Goal: Task Accomplishment & Management: Use online tool/utility

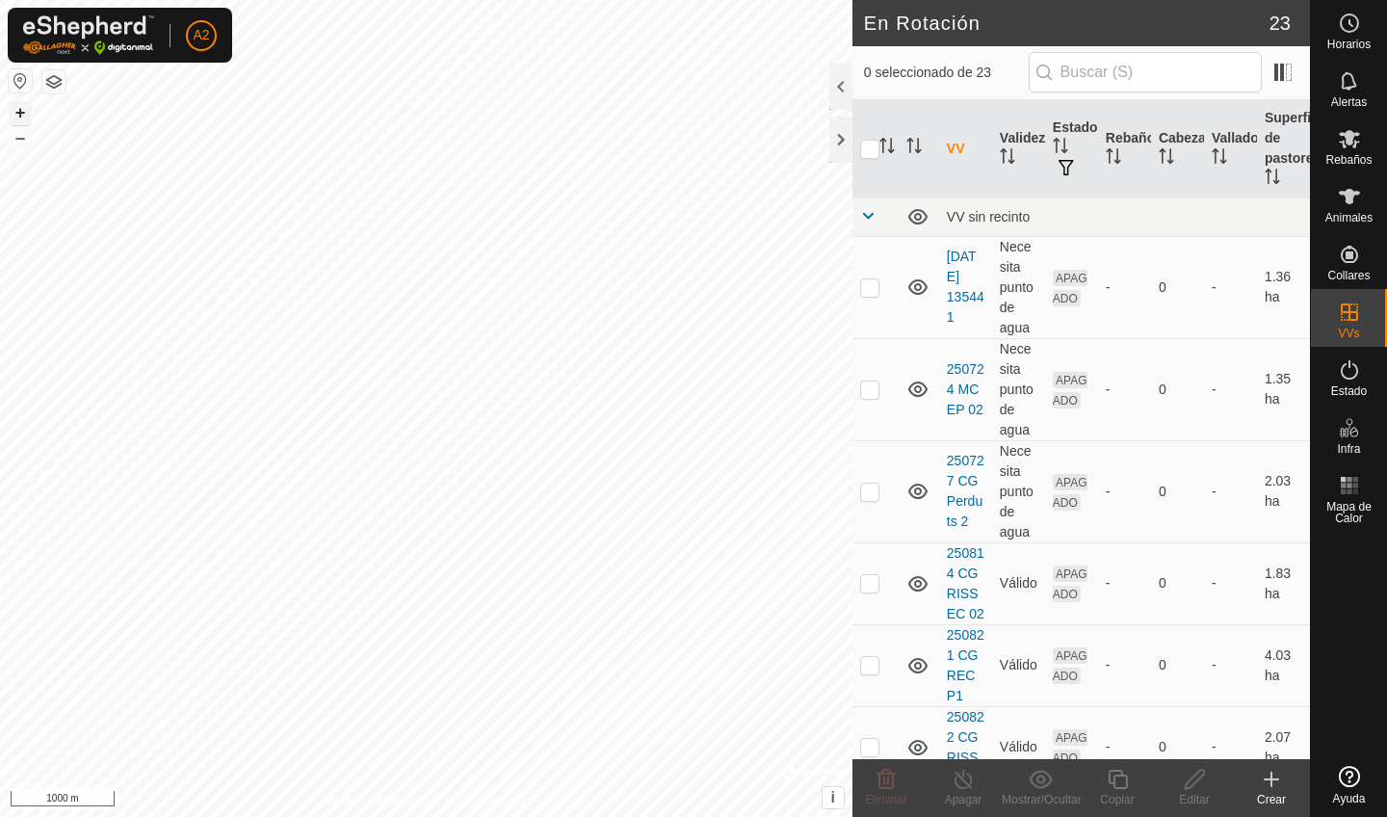
click at [17, 111] on button "+" at bounding box center [20, 112] width 23 height 23
click at [22, 113] on button "+" at bounding box center [20, 112] width 23 height 23
click at [17, 118] on button "+" at bounding box center [20, 112] width 23 height 23
click at [1277, 788] on icon at bounding box center [1271, 779] width 23 height 23
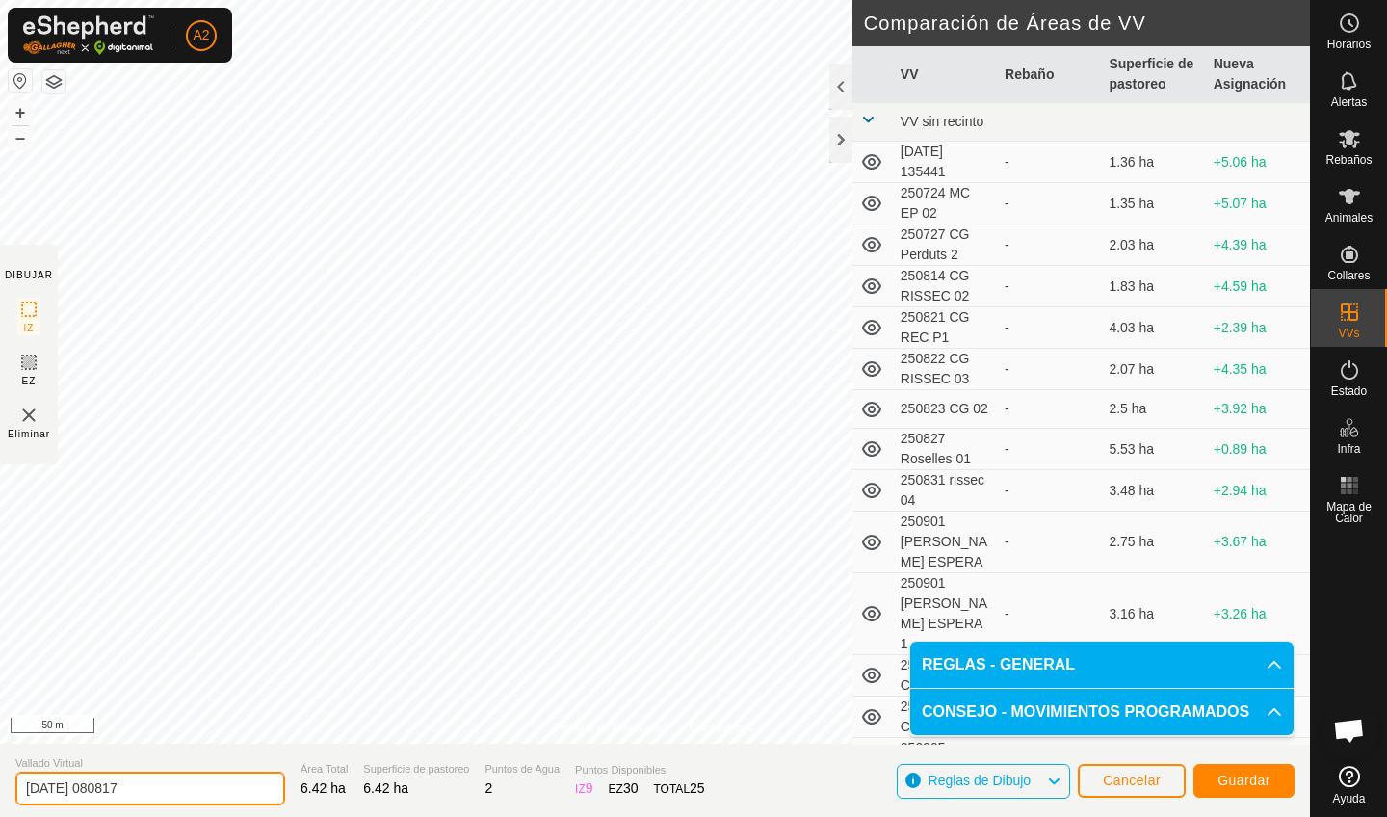
click at [161, 776] on input "[DATE] 080817" at bounding box center [150, 788] width 270 height 34
click at [164, 787] on input "[DATE] 080817" at bounding box center [150, 788] width 270 height 34
type input "2"
type input "250915 ZONA ESPERA VM"
click at [1220, 783] on span "Guardar" at bounding box center [1243, 779] width 53 height 15
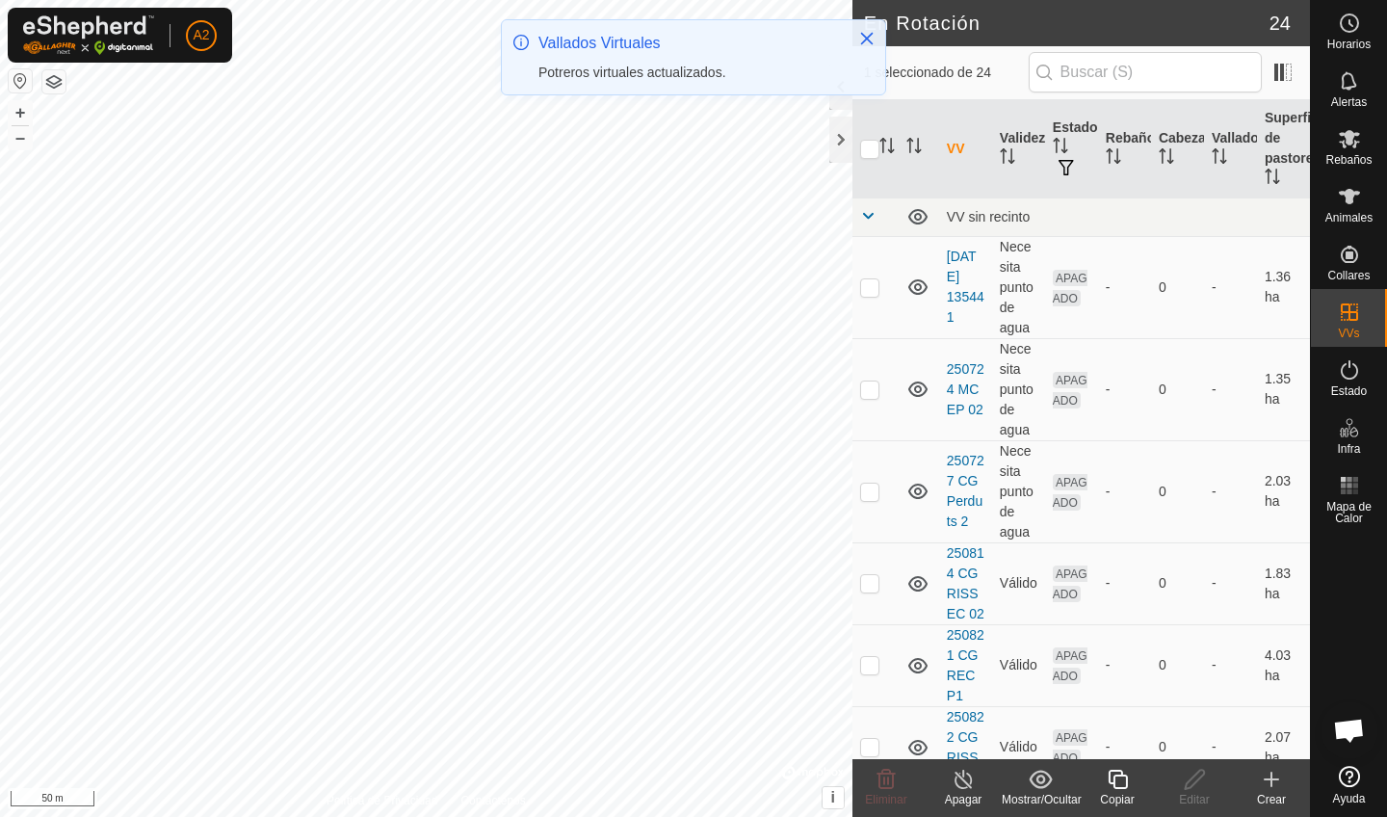
checkbox input "true"
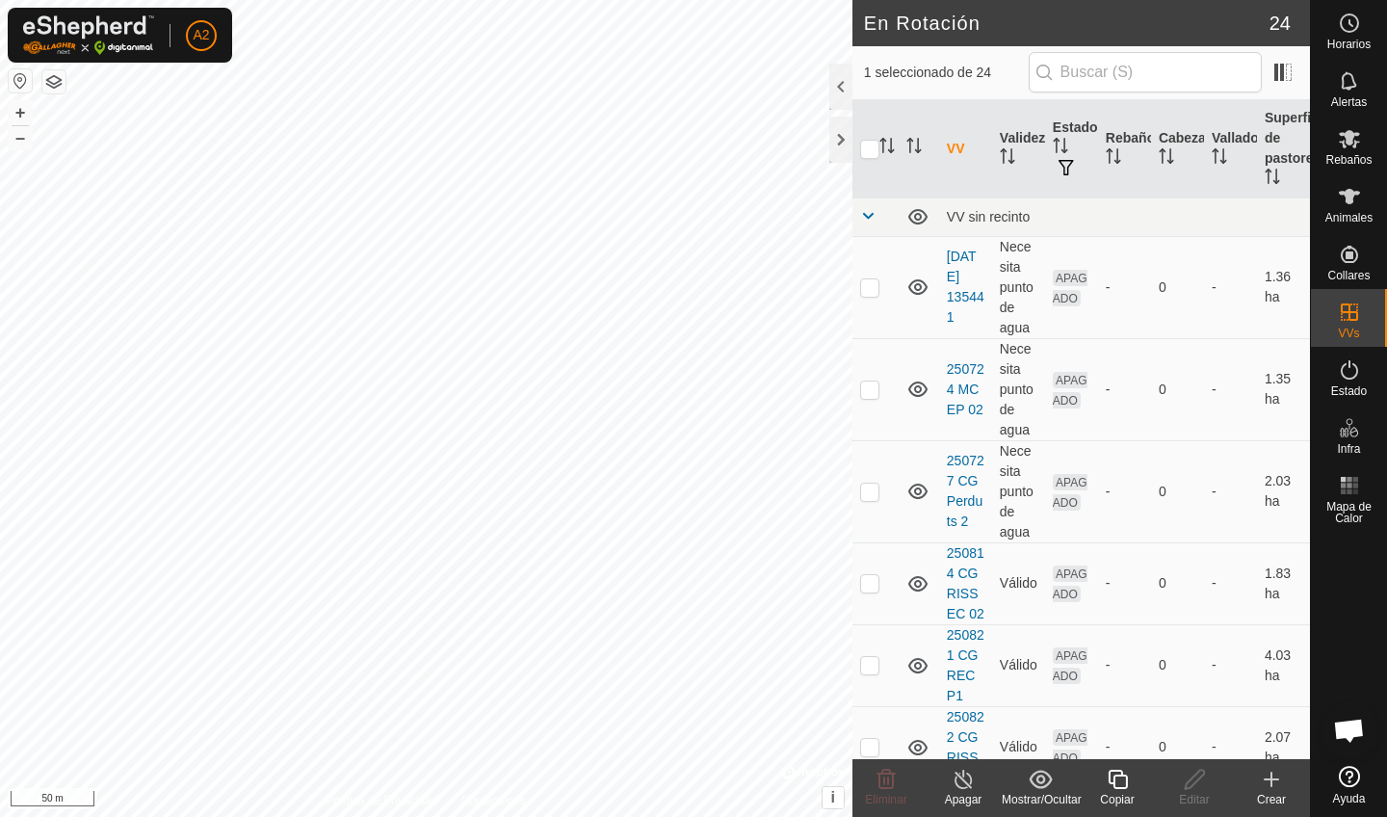
click at [1124, 793] on div "Copiar" at bounding box center [1117, 799] width 77 height 17
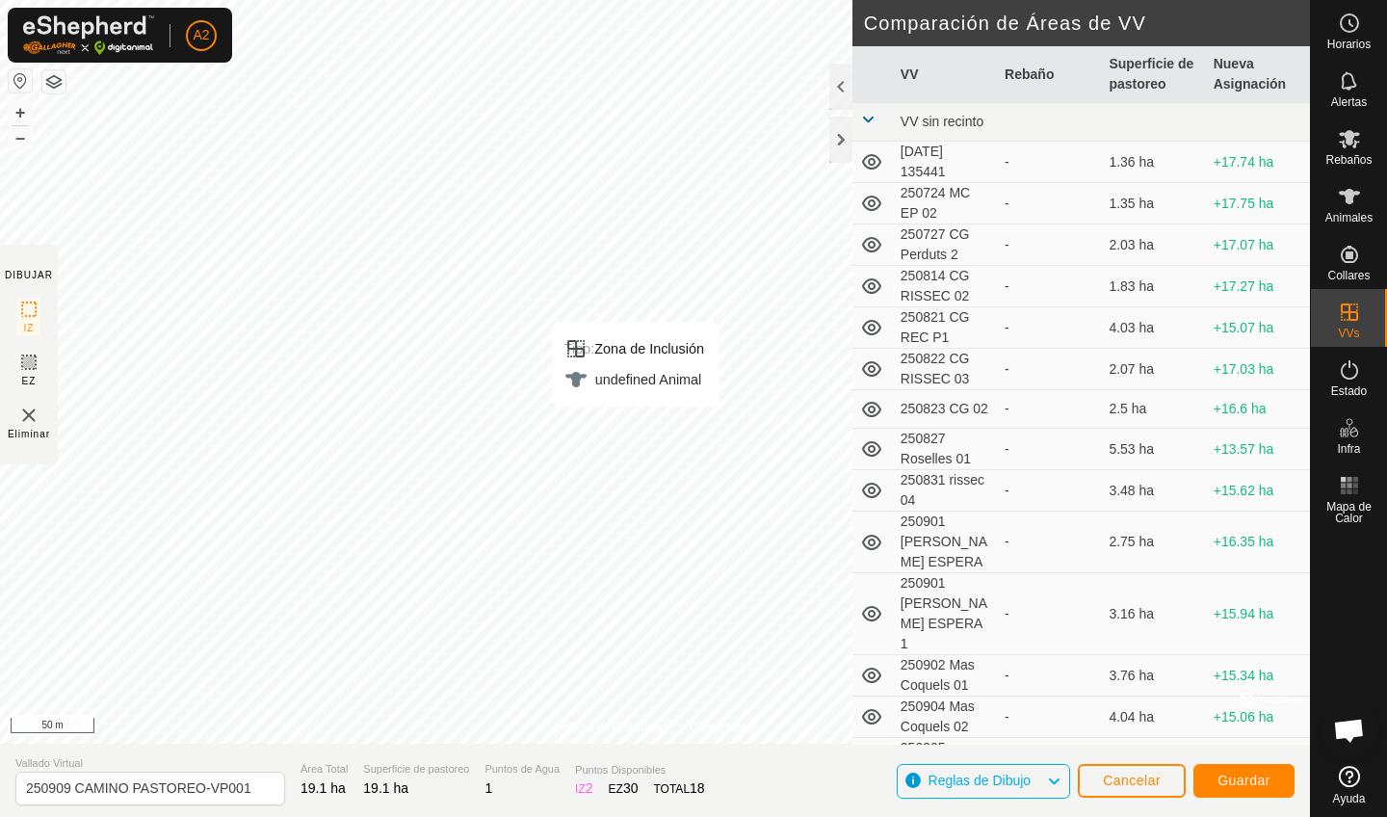
click at [598, 386] on div "Tipo: Zona de Inclusión undefined Animal + – ⇧ i © Mapbox , © OpenStreetMap , I…" at bounding box center [655, 372] width 1310 height 744
click at [763, 630] on div "Tipo: Zona de Inclusión undefined Animal + – ⇧ i © Mapbox , © OpenStreetMap , I…" at bounding box center [655, 372] width 1310 height 744
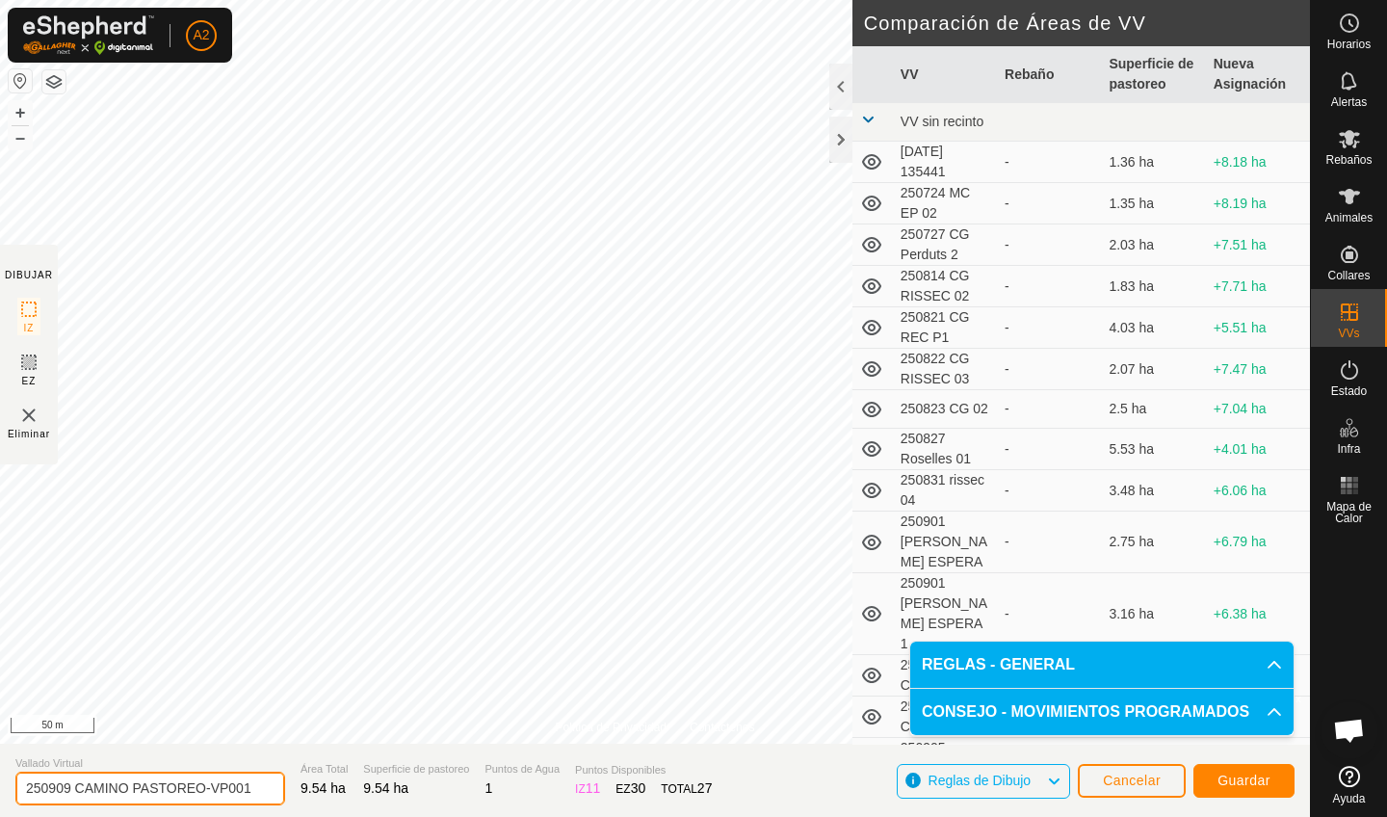
click at [209, 790] on input "250909 CAMINO PASTOREO-VP001" at bounding box center [150, 788] width 270 height 34
type input "250909 CAMINO"
click at [1231, 787] on span "Guardar" at bounding box center [1243, 779] width 53 height 15
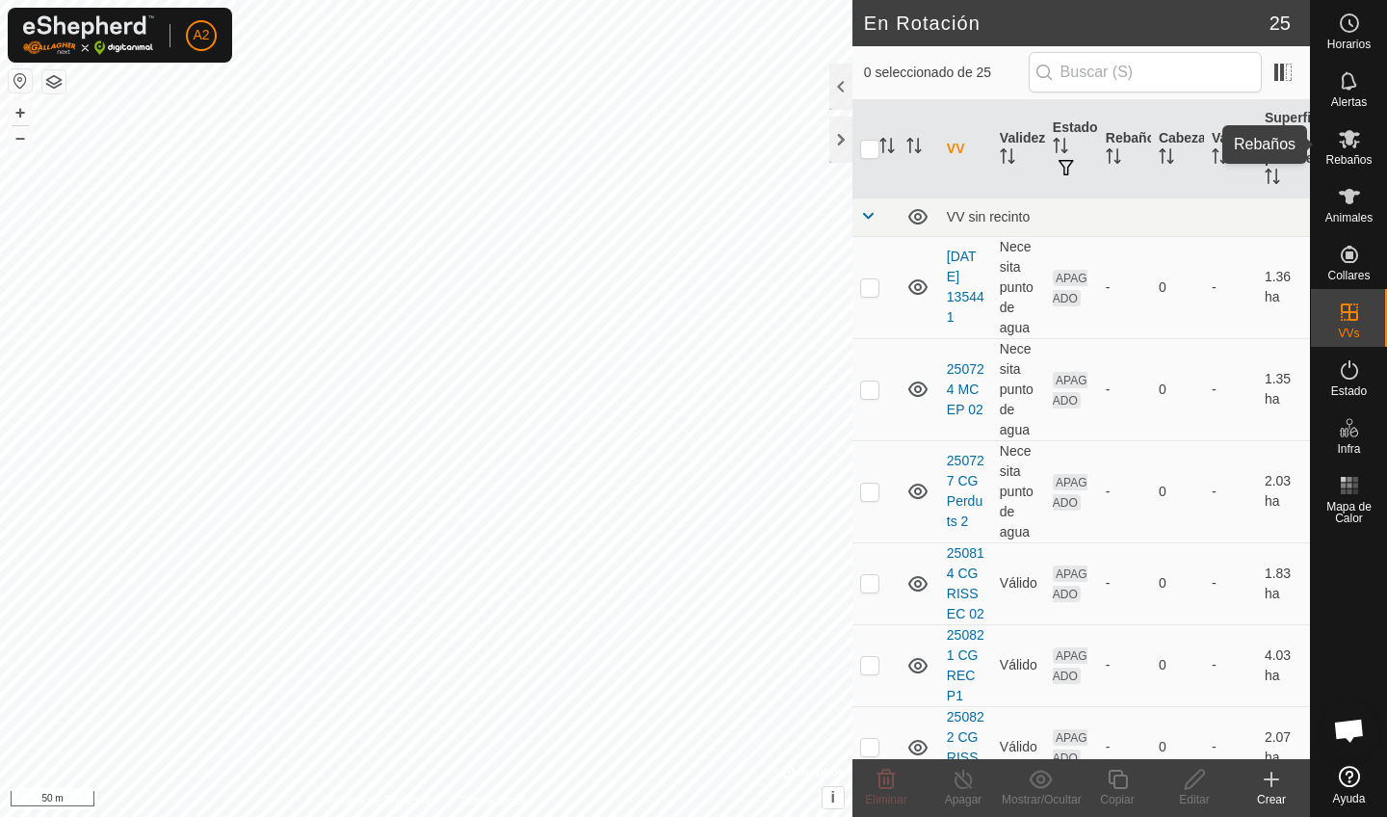
click at [1349, 154] on span "Rebaños" at bounding box center [1348, 160] width 46 height 12
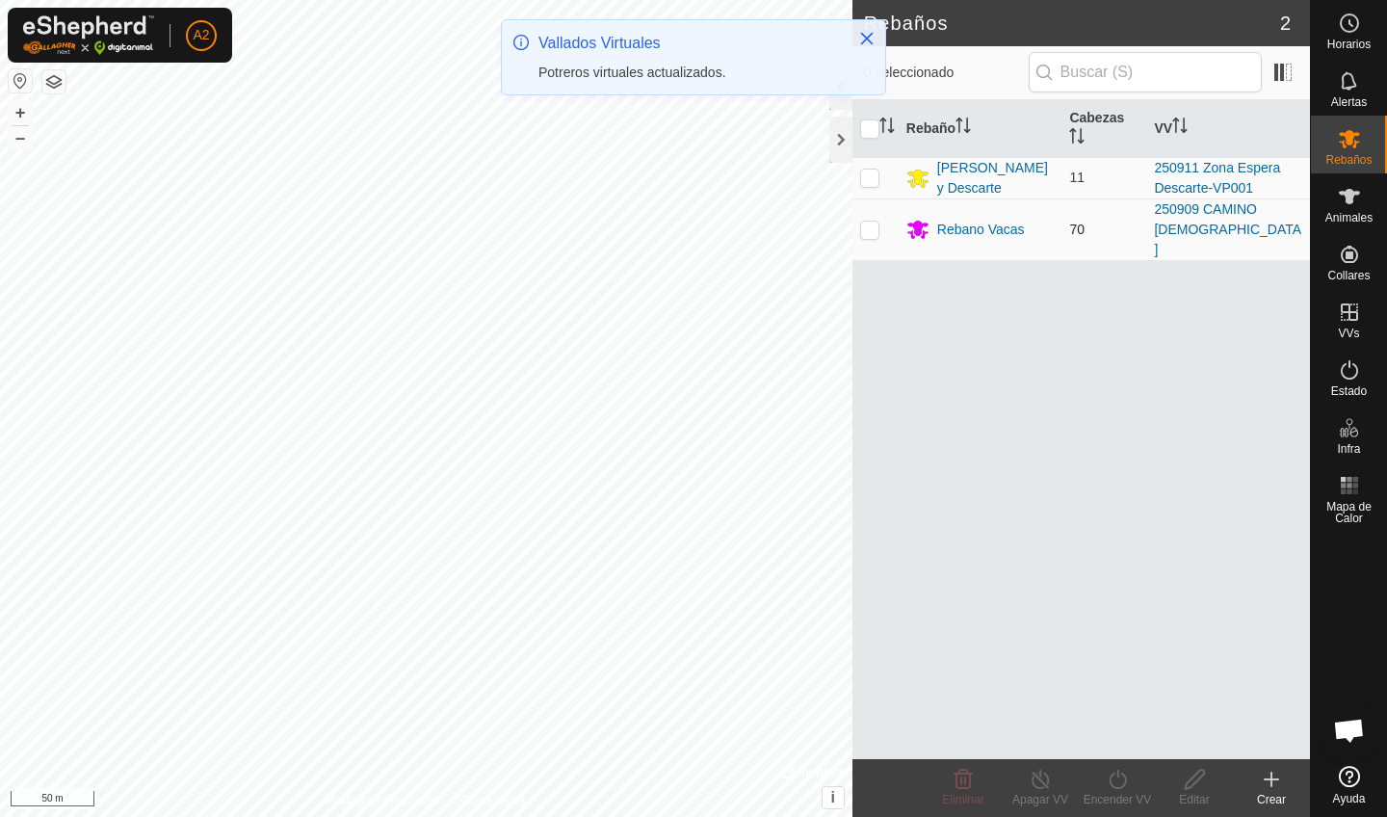
click at [868, 225] on p-checkbox at bounding box center [869, 229] width 19 height 15
checkbox input "true"
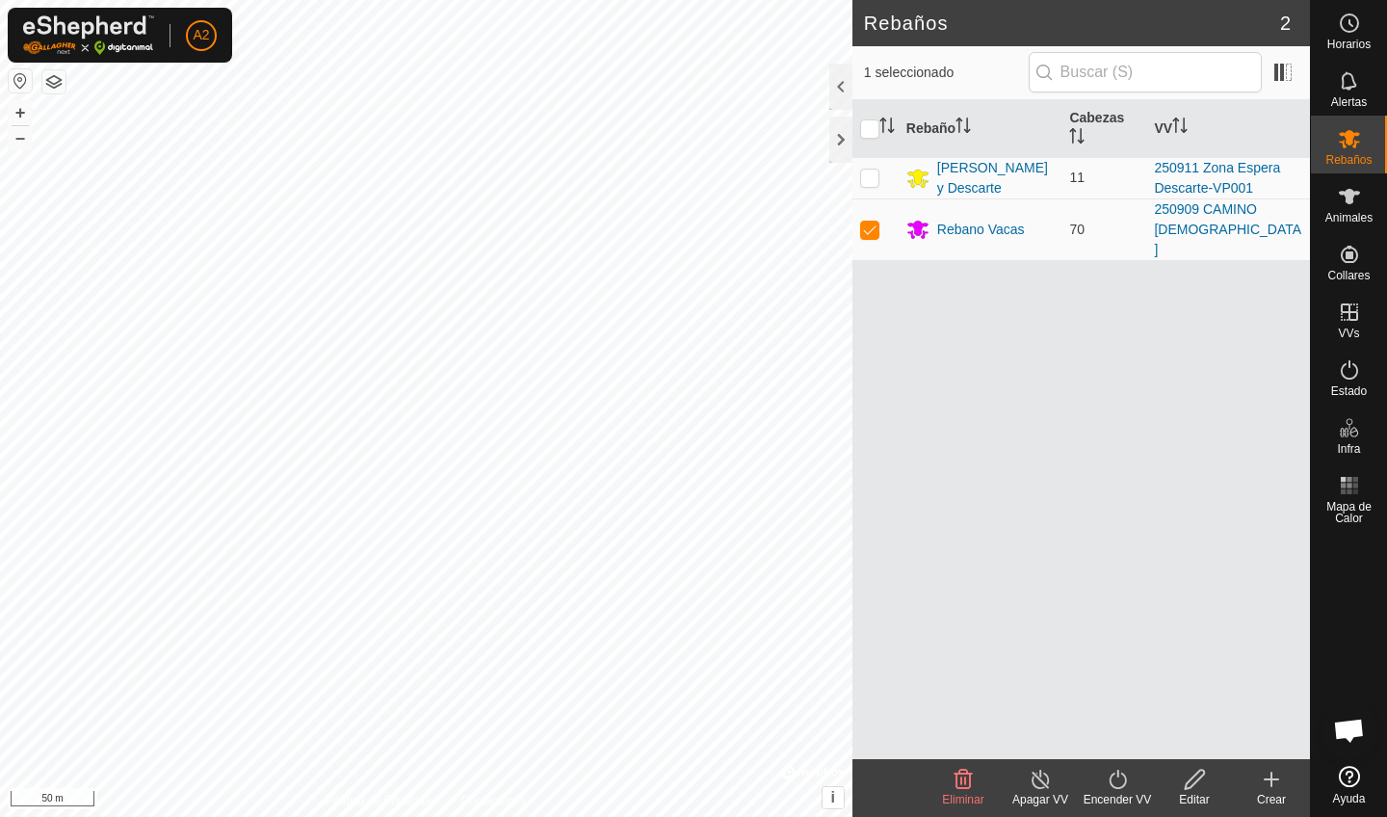
click at [1111, 795] on div "Encender VV" at bounding box center [1117, 799] width 77 height 17
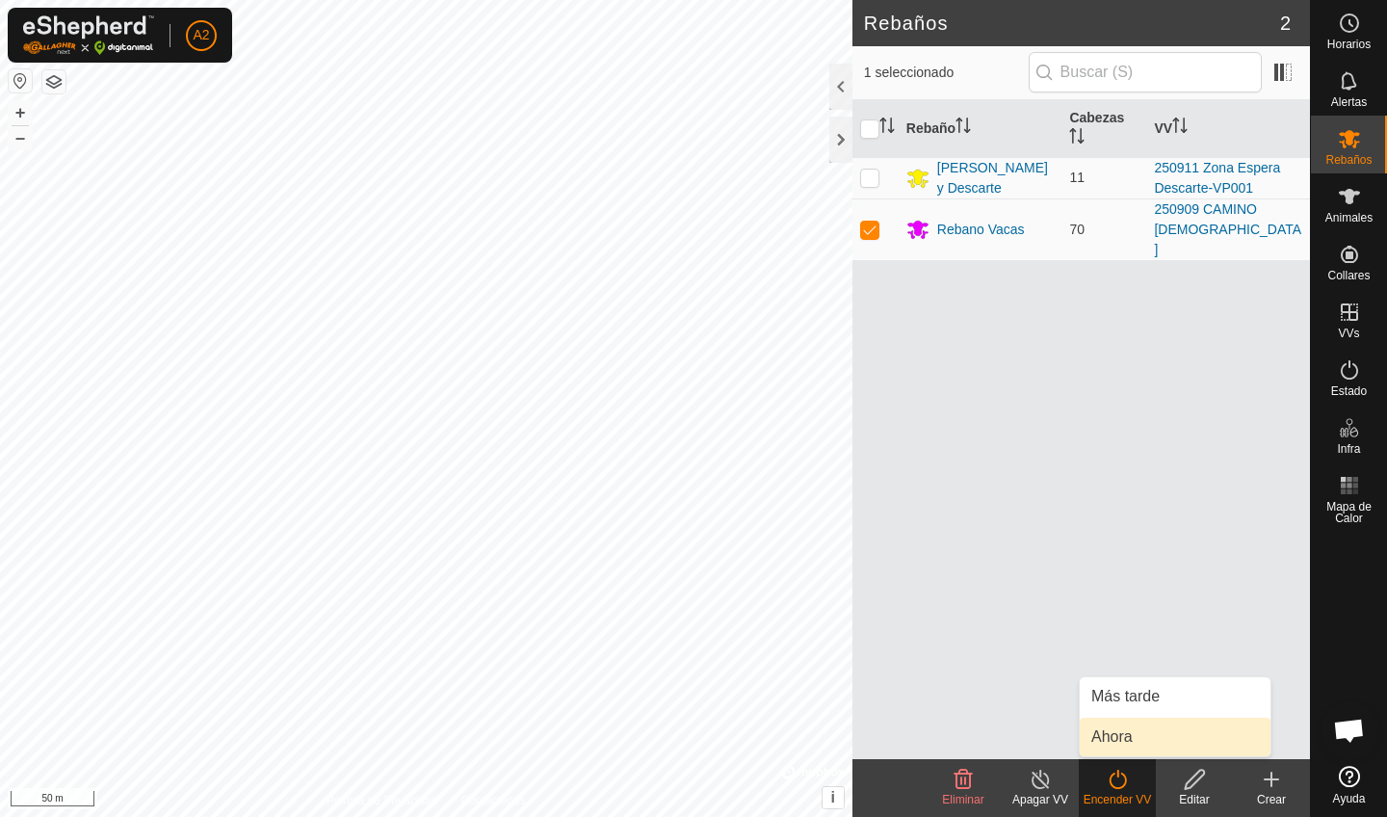
click at [1116, 734] on link "Ahora" at bounding box center [1175, 737] width 191 height 39
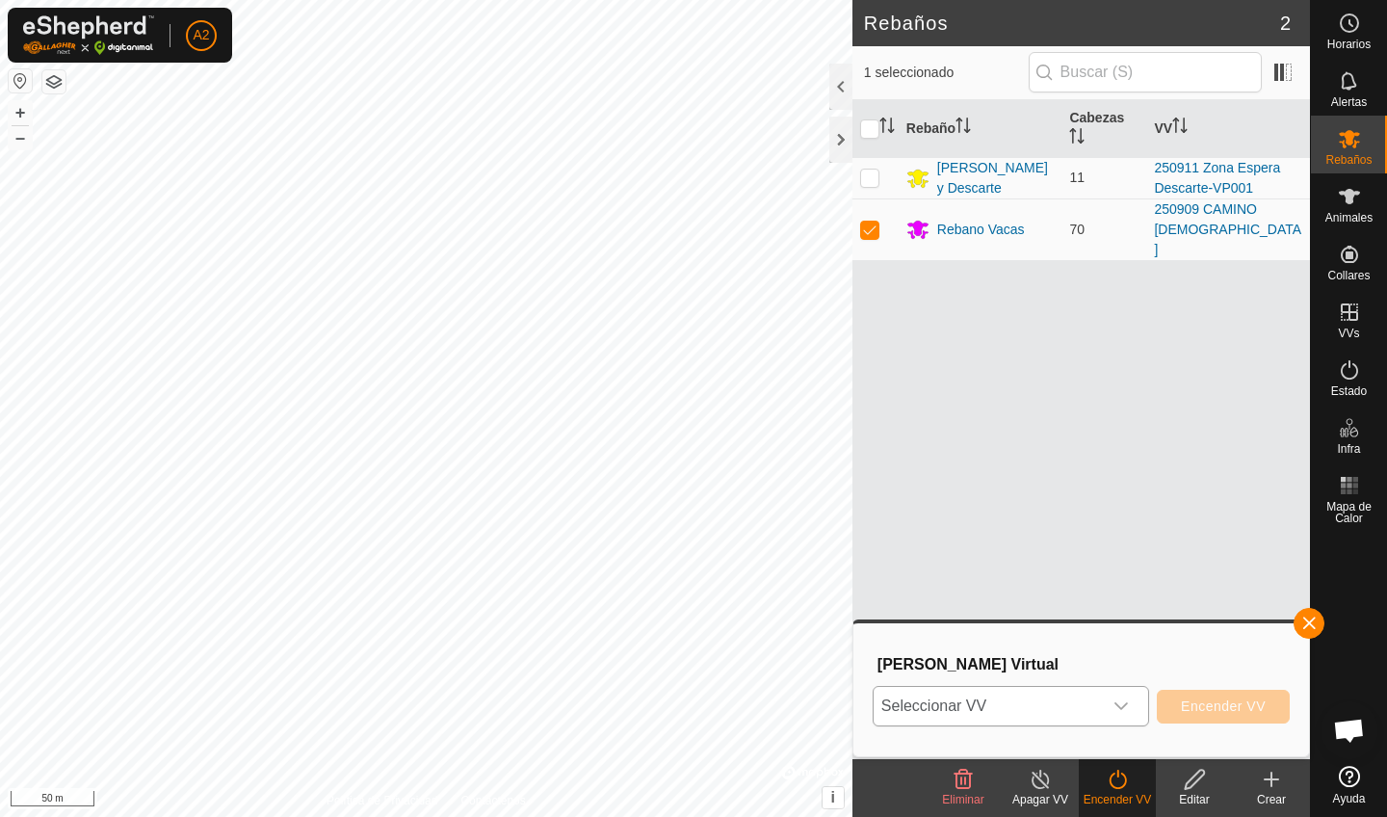
click at [1039, 692] on span "Seleccionar VV" at bounding box center [988, 706] width 228 height 39
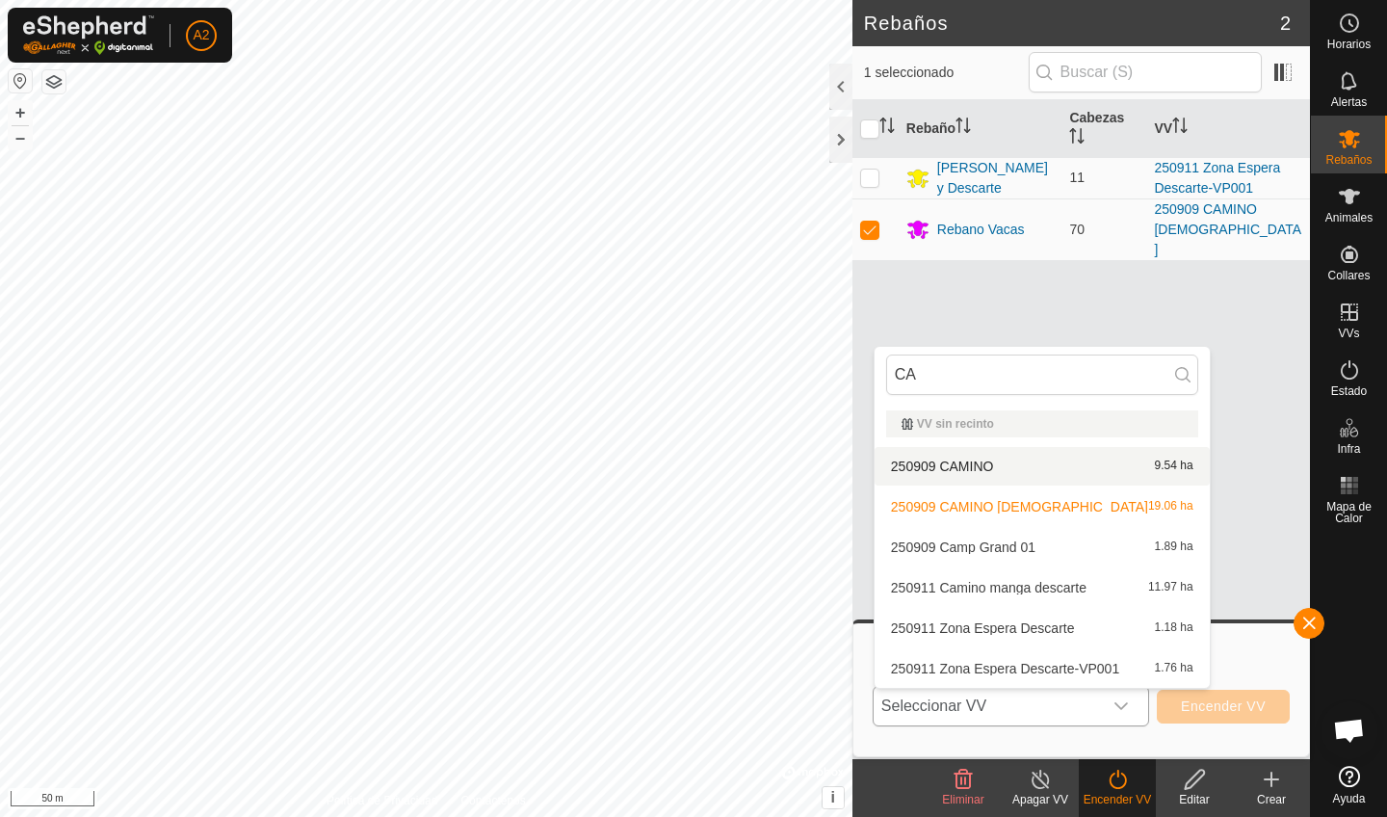
type input "CA"
click at [1071, 476] on li "250909 CAMINO 9.54 ha" at bounding box center [1042, 466] width 335 height 39
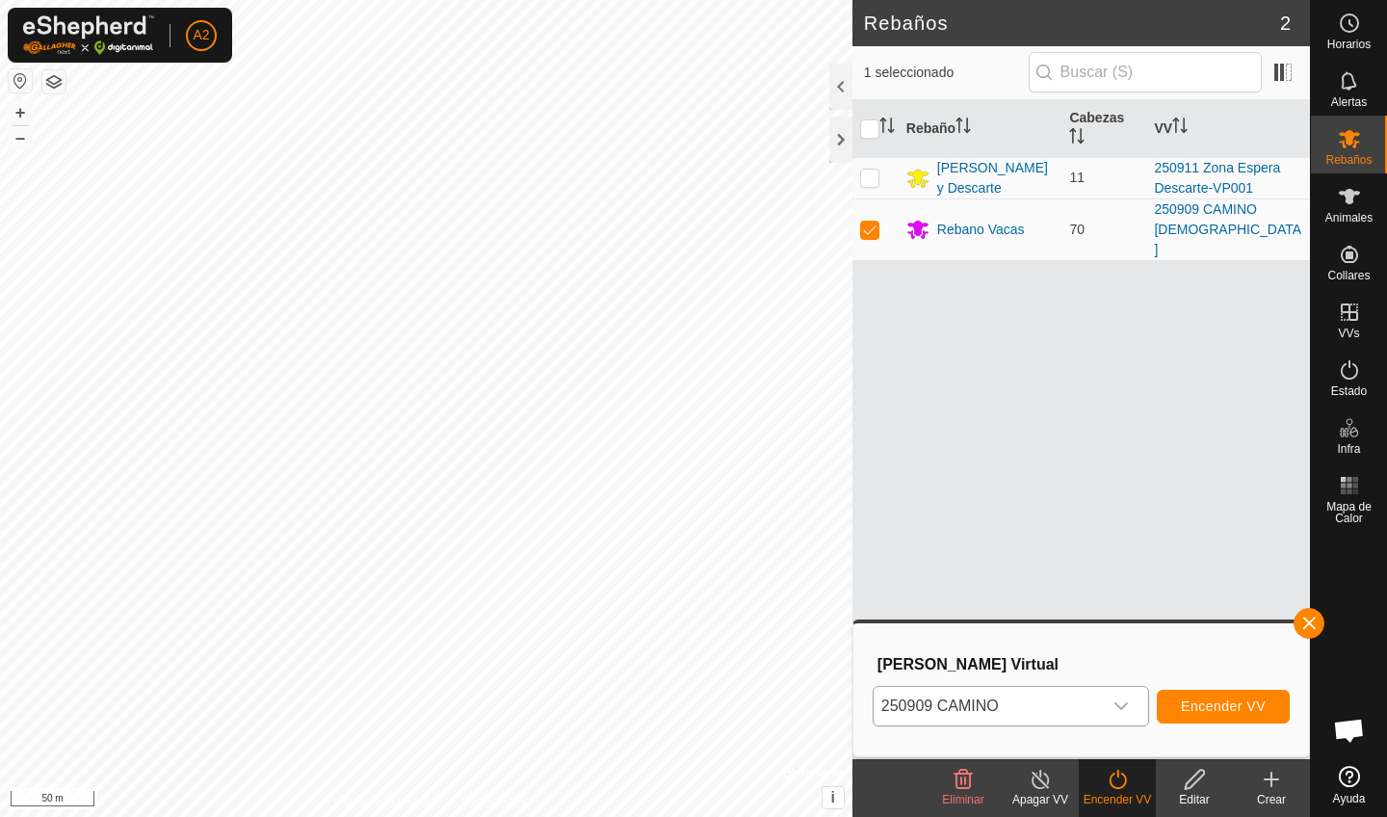
click at [1202, 709] on span "Encender VV" at bounding box center [1223, 705] width 85 height 15
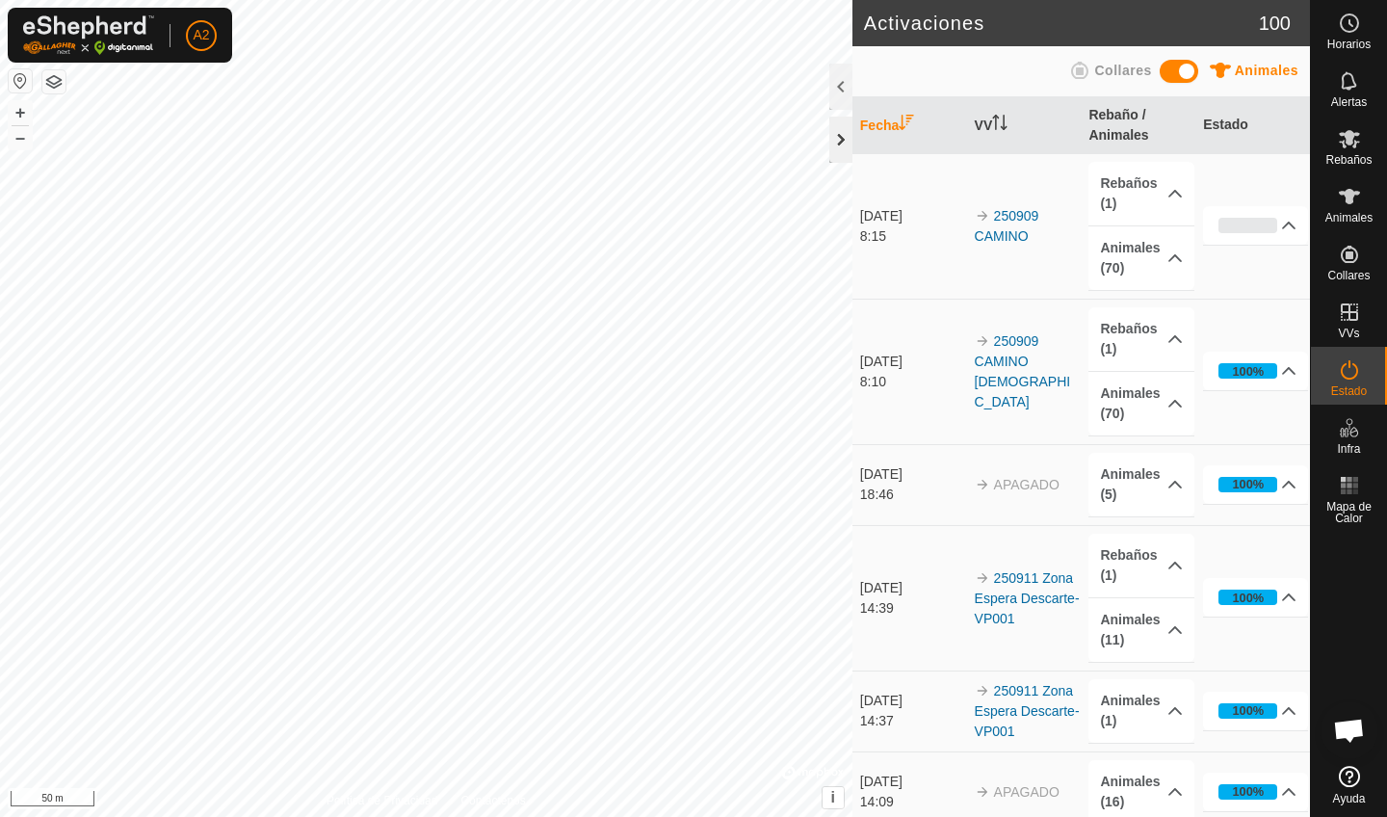
click at [846, 130] on div at bounding box center [840, 140] width 23 height 46
